Goal: Transaction & Acquisition: Purchase product/service

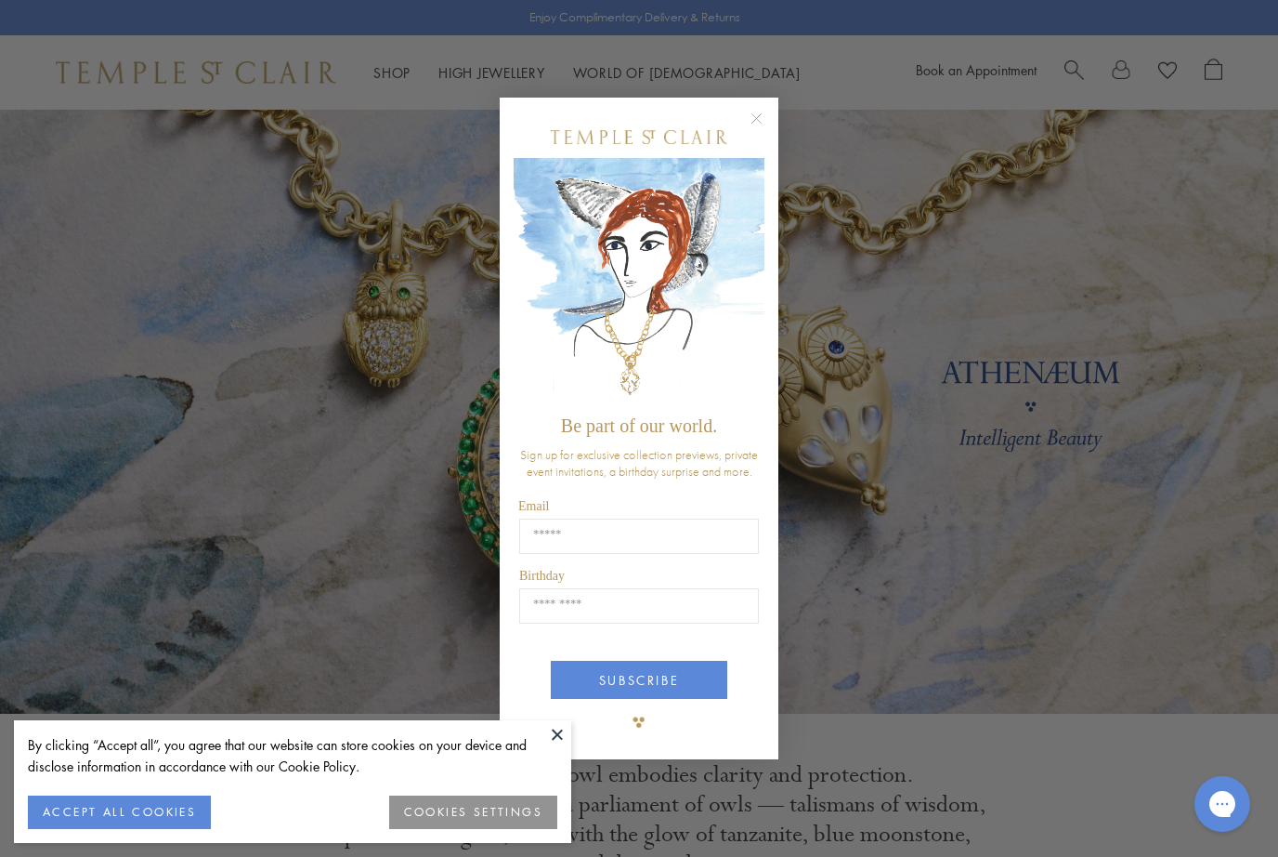
click at [758, 111] on circle "Close dialog" at bounding box center [757, 119] width 22 height 22
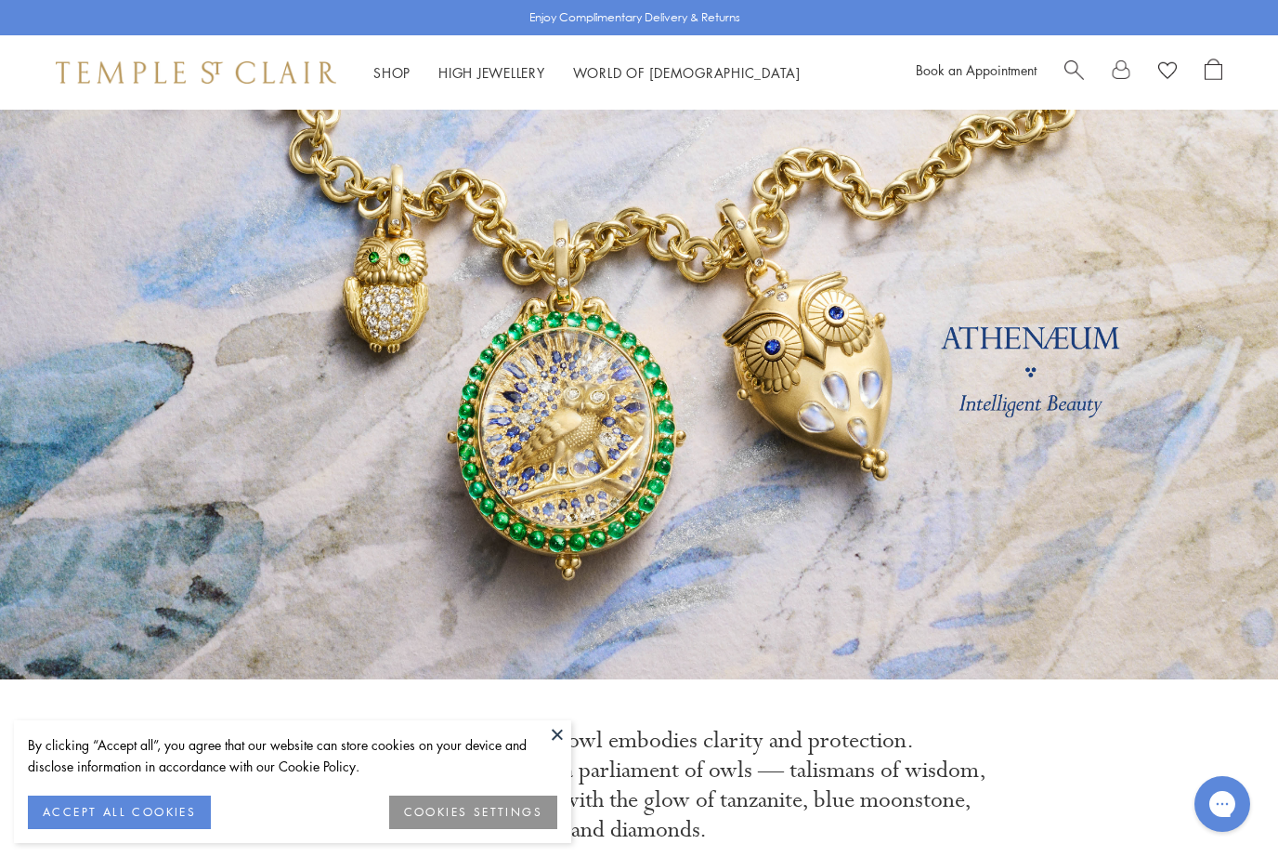
scroll to position [40, 0]
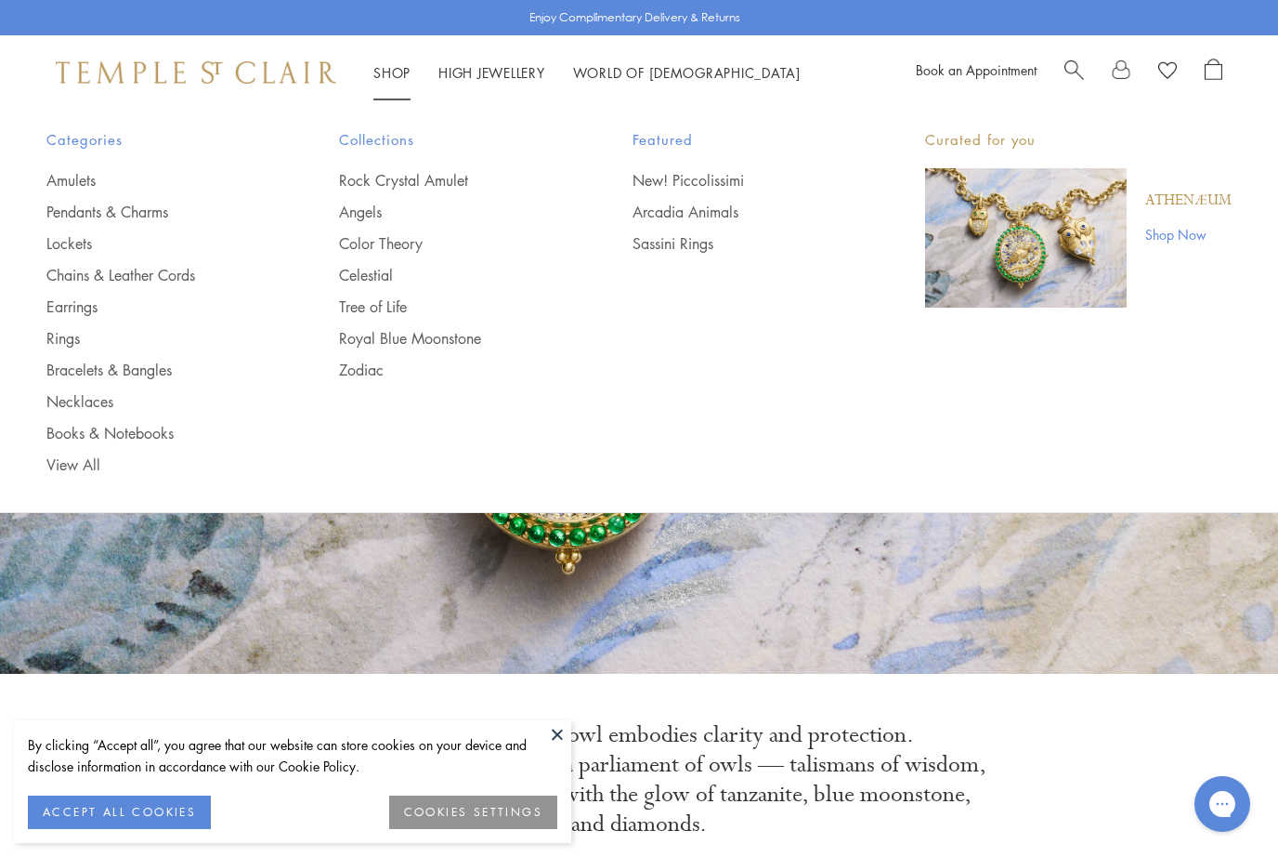
click at [95, 308] on link "Earrings" at bounding box center [155, 306] width 218 height 20
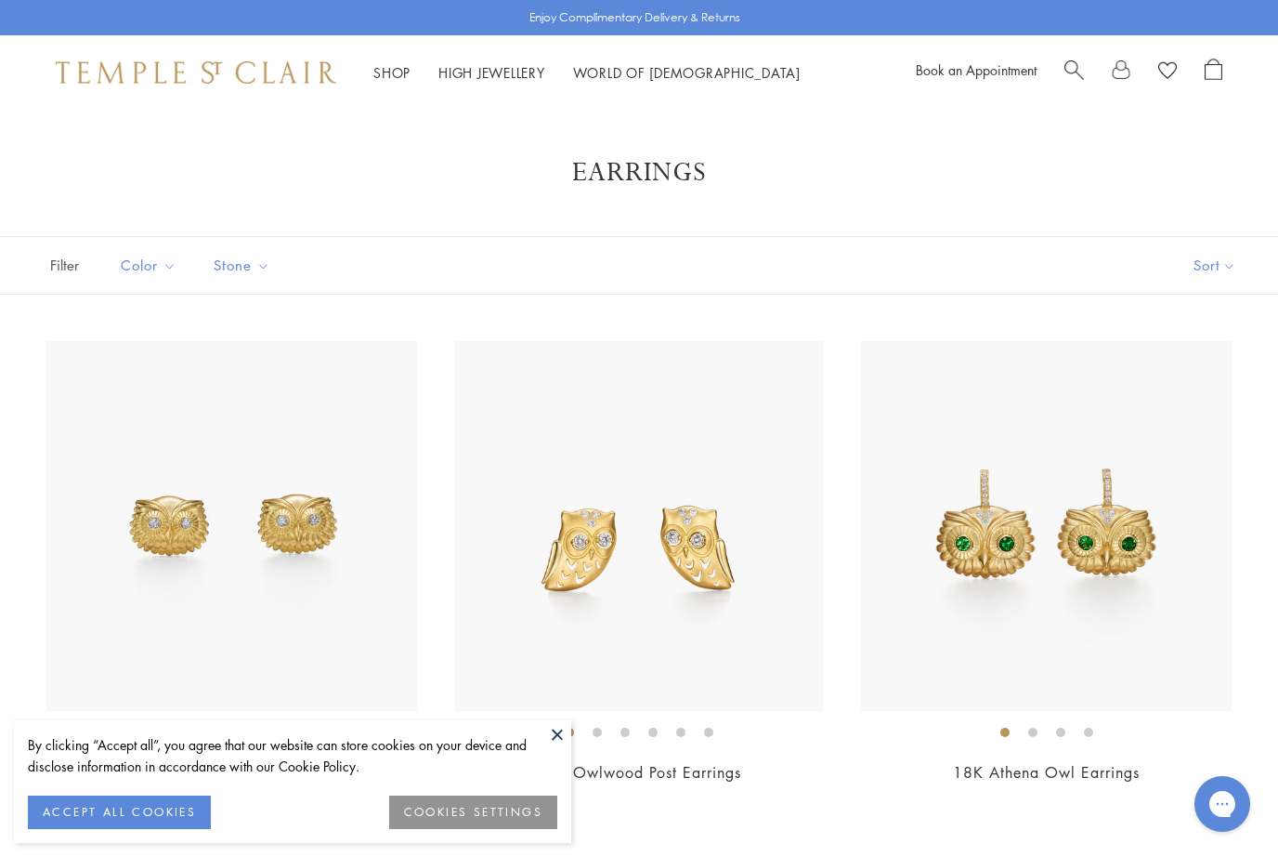
click at [1215, 265] on button "Sort" at bounding box center [1215, 265] width 126 height 57
click at [1221, 292] on button "Sort" at bounding box center [1215, 265] width 126 height 57
click at [975, 238] on div "Filter Sort Color Blue Gold Green Multicolored Orange Pink Purple Red Yellow" at bounding box center [639, 265] width 1278 height 59
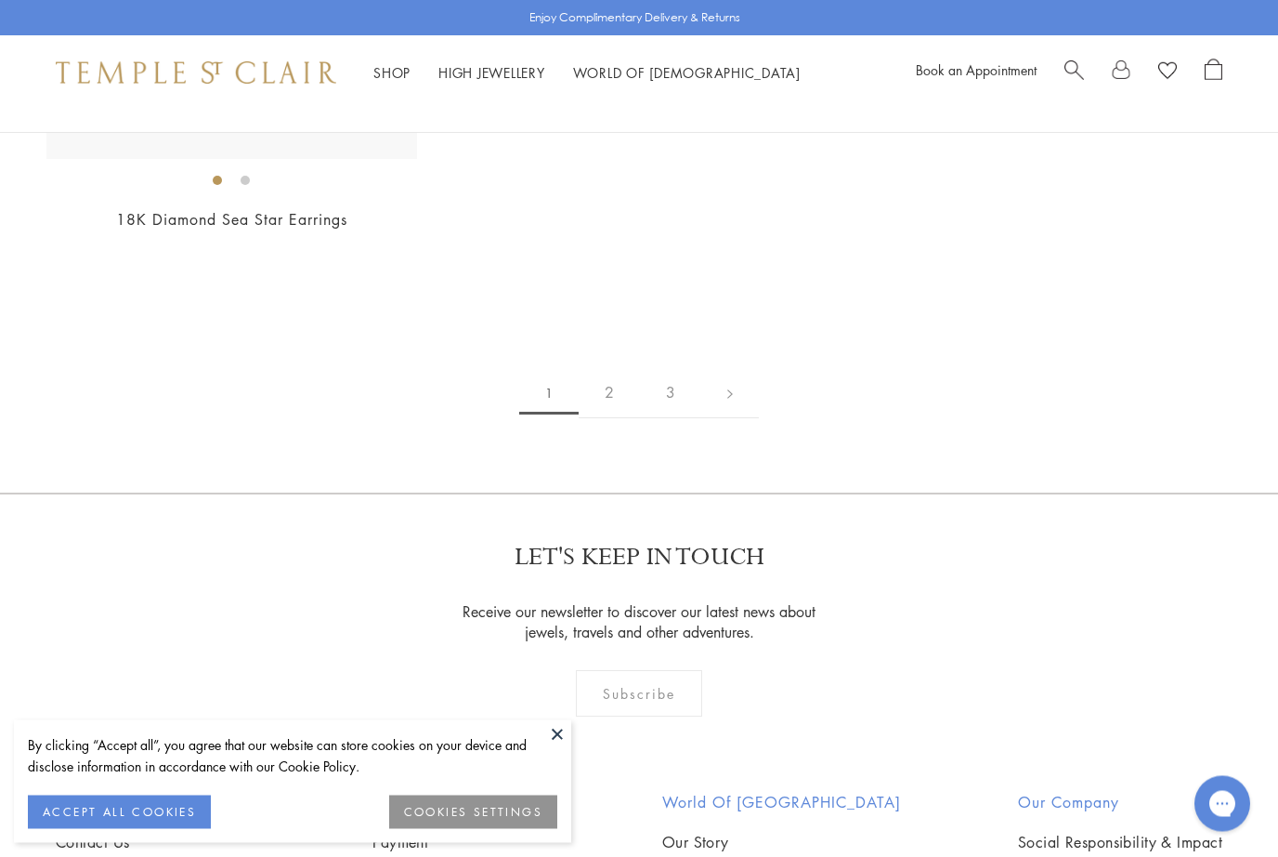
scroll to position [9438, 0]
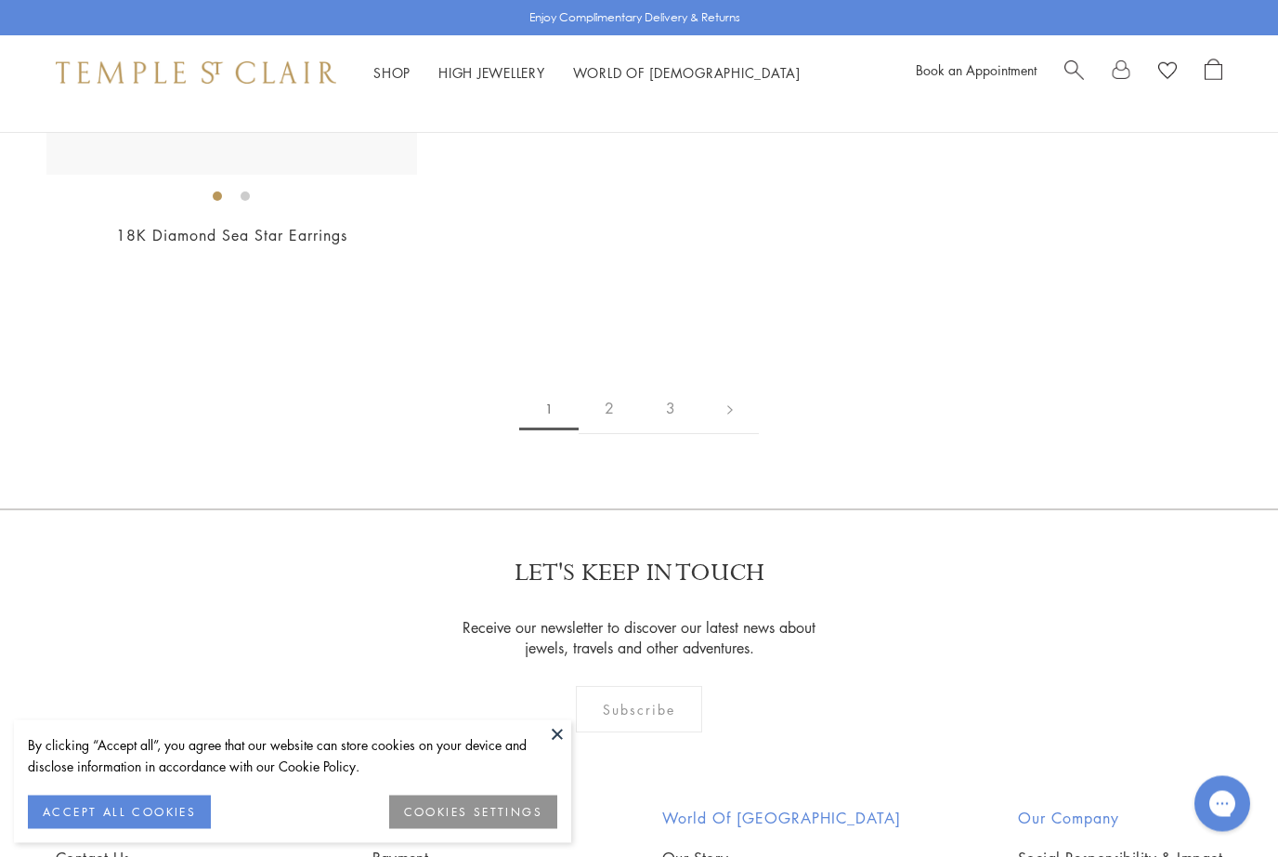
click at [614, 391] on link "2" at bounding box center [609, 409] width 61 height 51
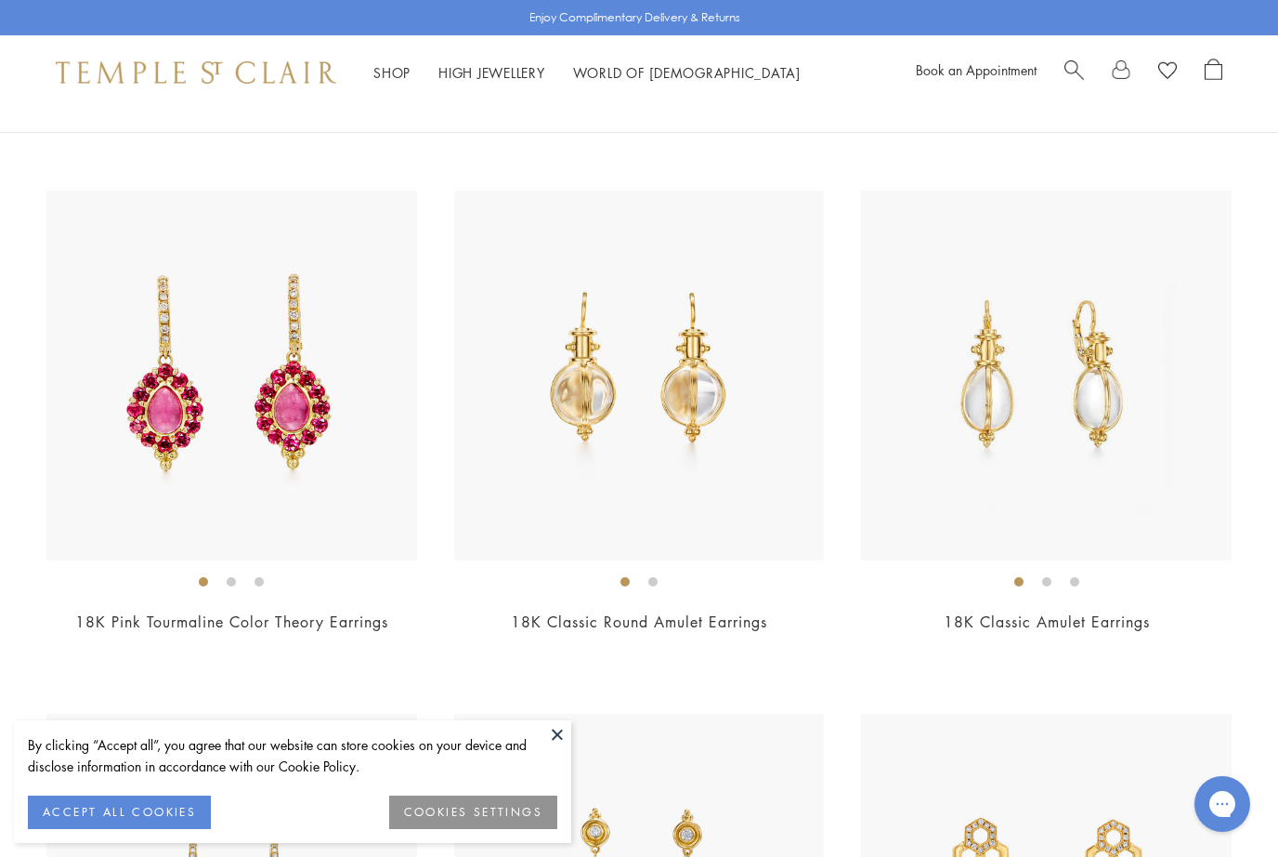
scroll to position [4350, 0]
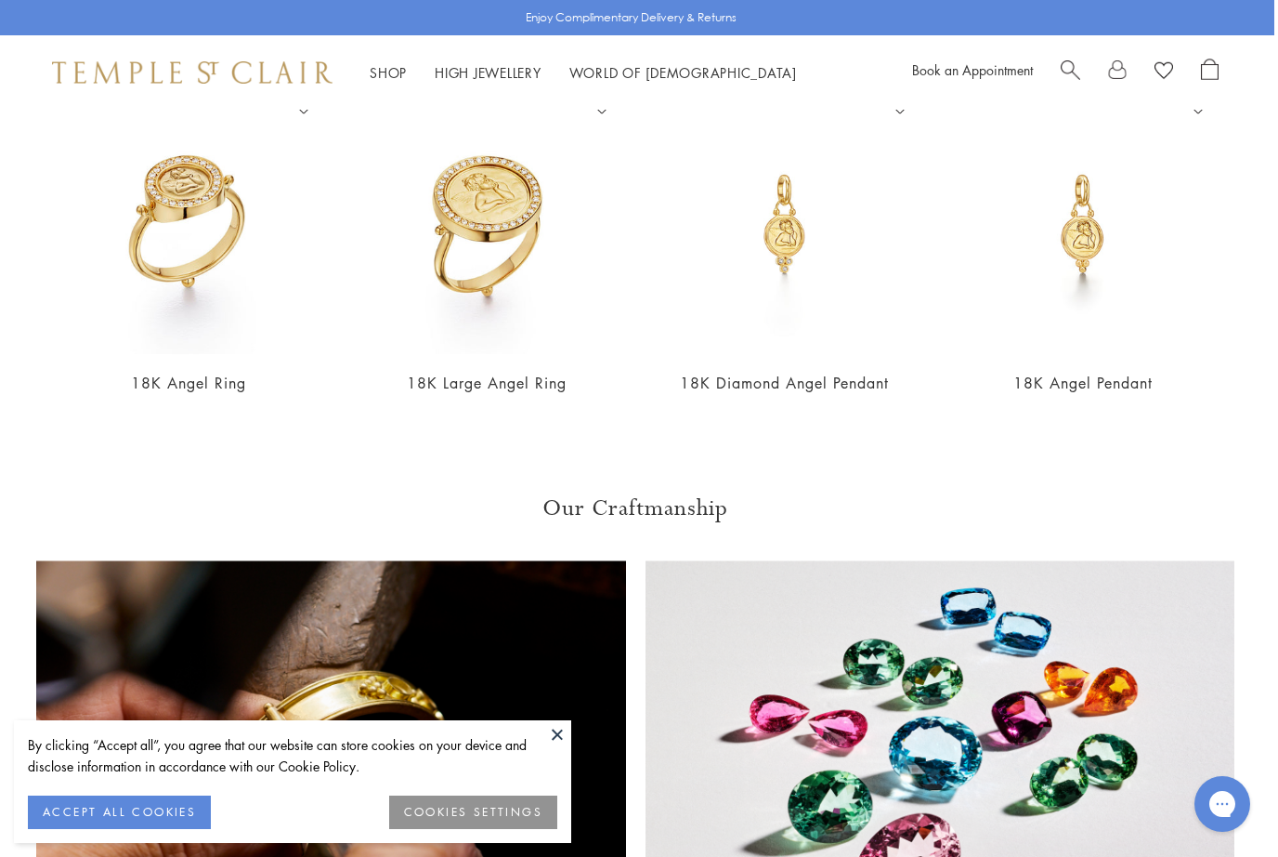
scroll to position [1472, 4]
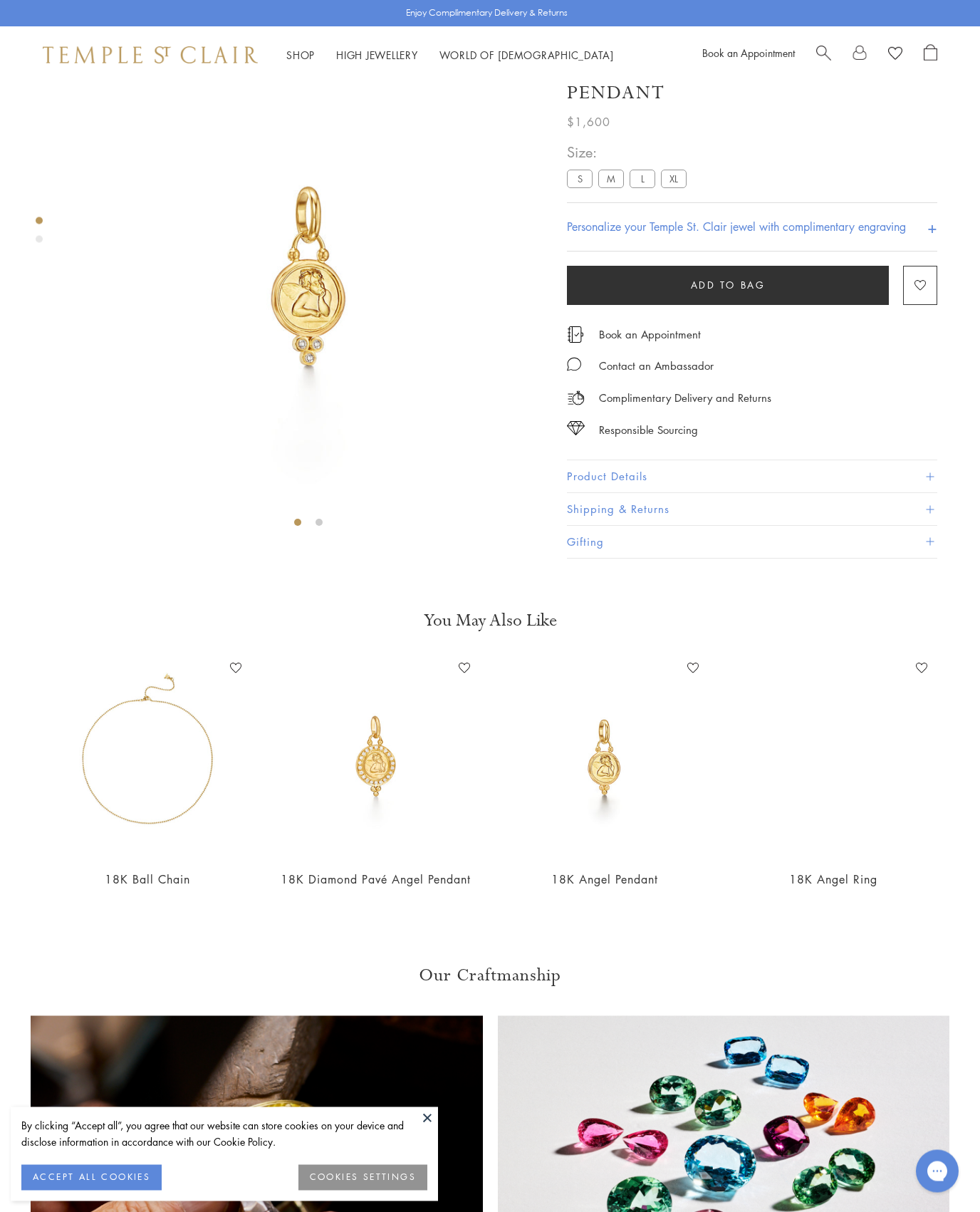
scroll to position [84, 0]
